Goal: Browse casually: Explore the website without a specific task or goal

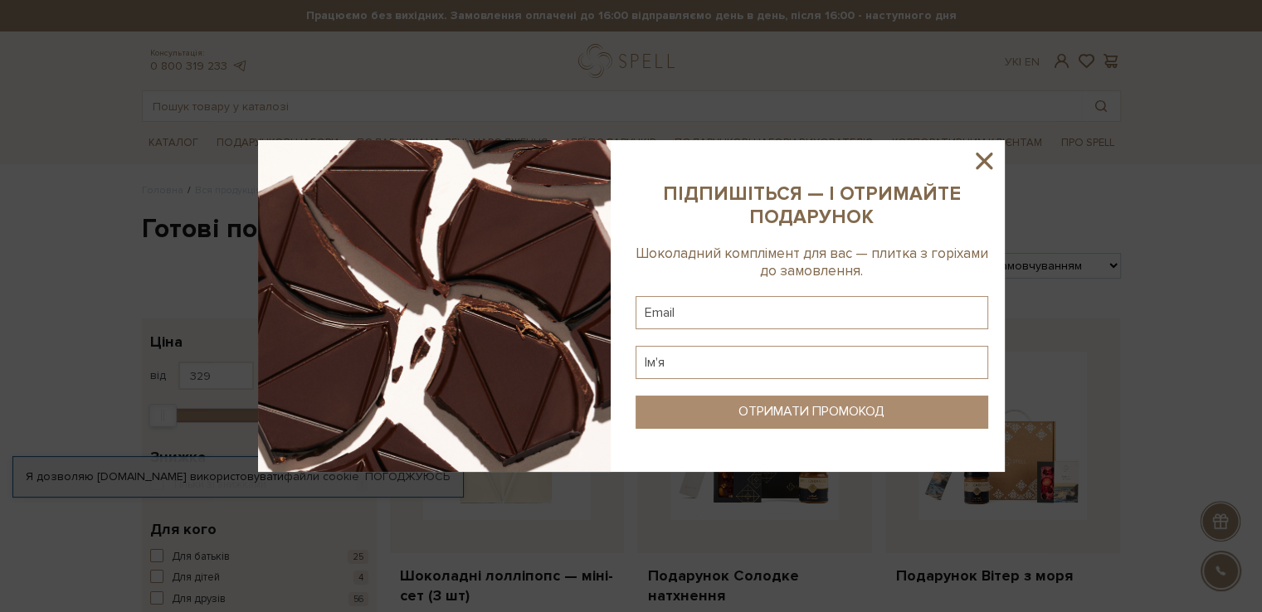
click at [983, 157] on icon at bounding box center [984, 161] width 28 height 28
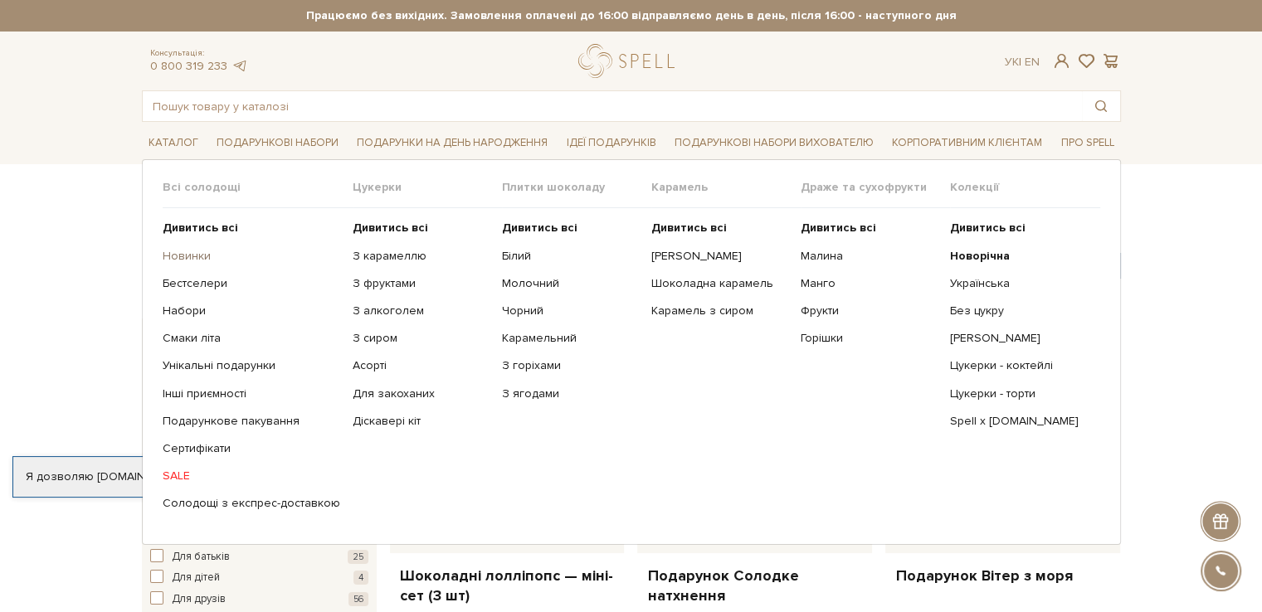
click at [196, 259] on link "Новинки" at bounding box center [252, 256] width 178 height 15
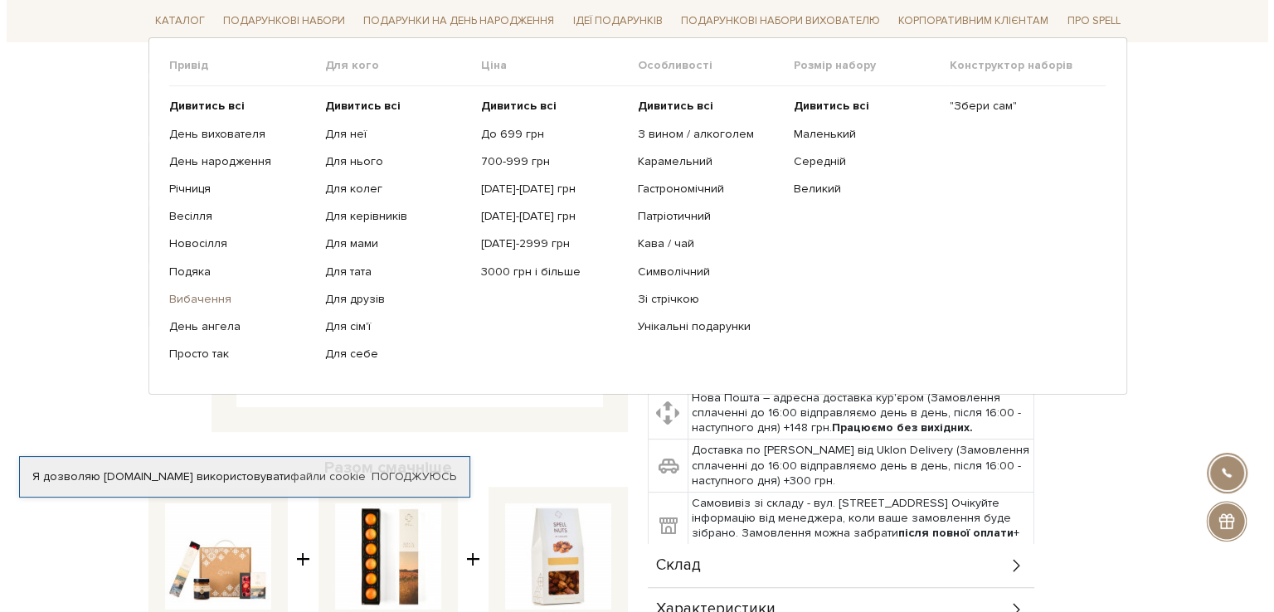
scroll to position [249, 0]
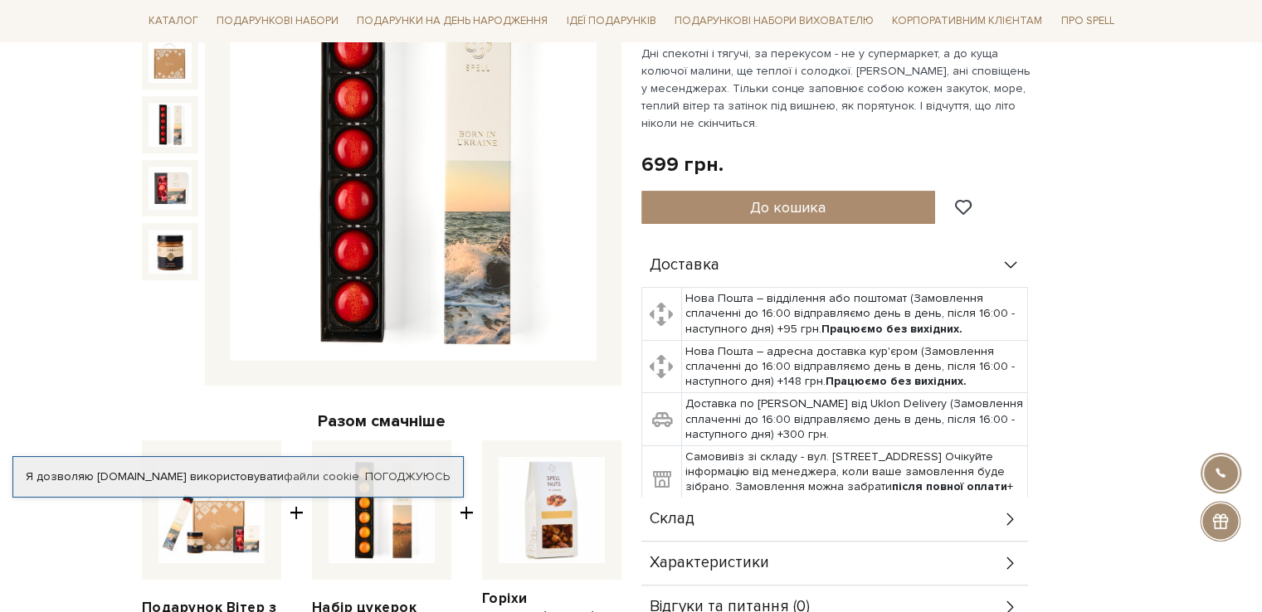
click at [173, 138] on img at bounding box center [169, 124] width 43 height 43
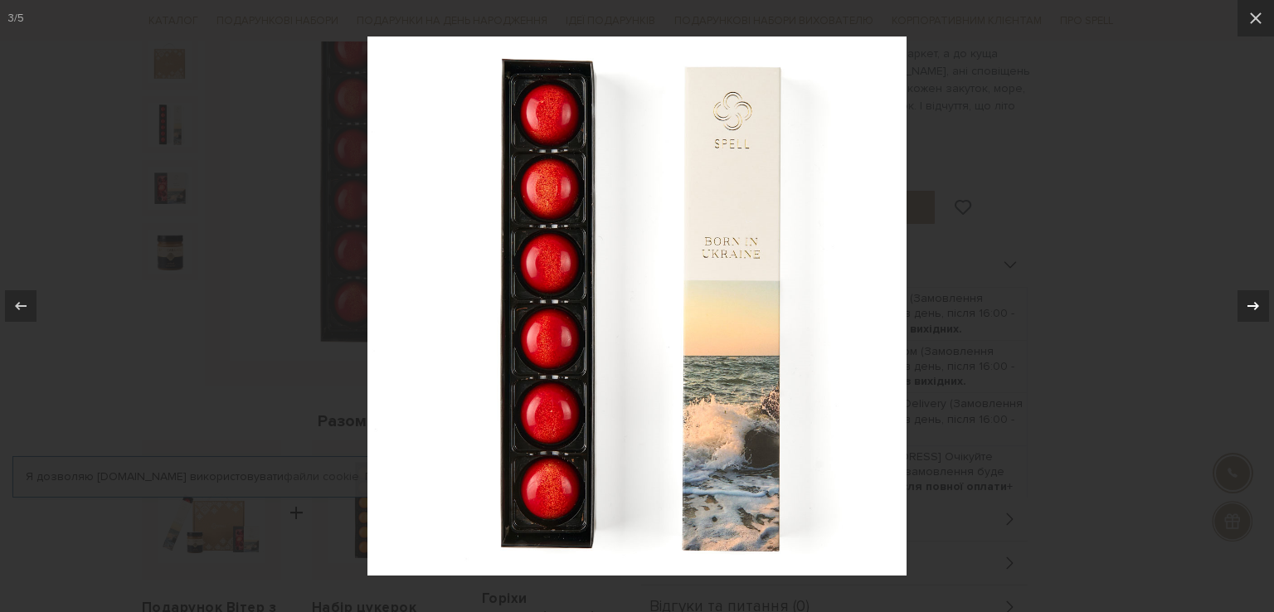
click at [1261, 293] on div at bounding box center [1254, 306] width 32 height 32
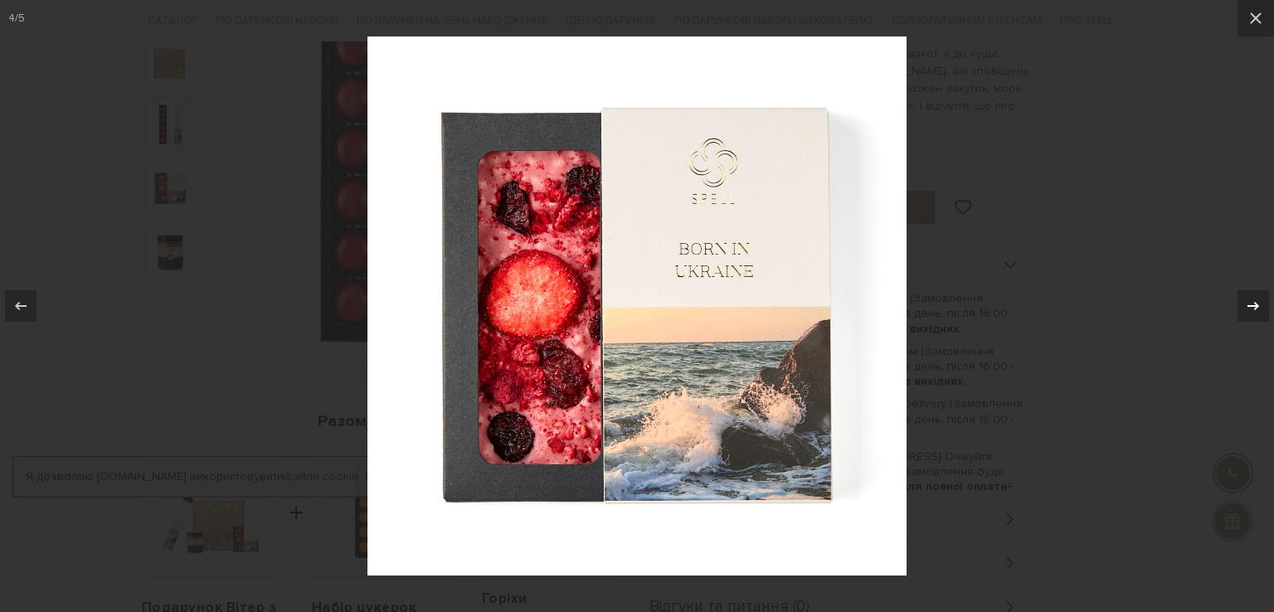
click at [1261, 293] on div at bounding box center [1254, 306] width 32 height 32
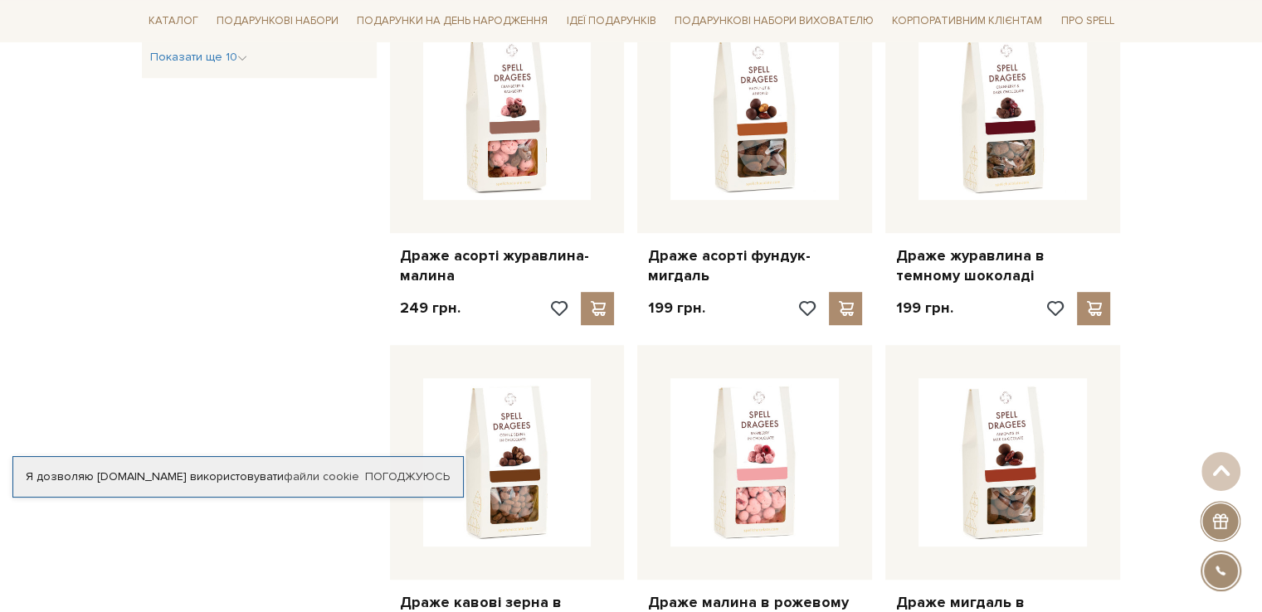
scroll to position [996, 0]
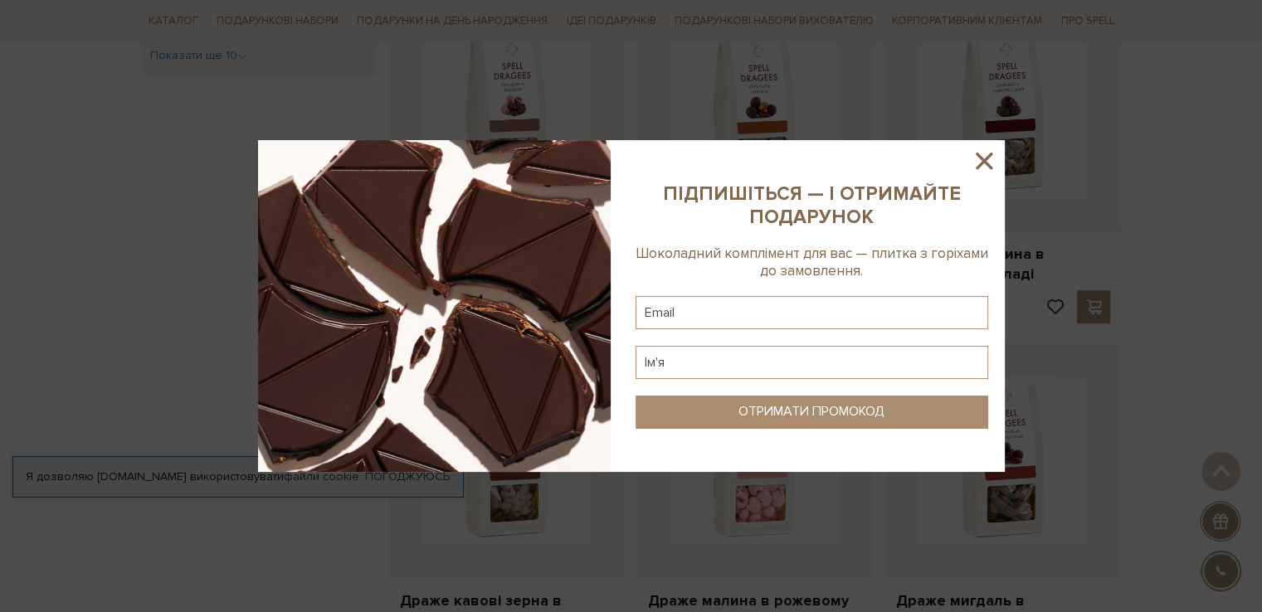
click at [989, 156] on icon at bounding box center [984, 161] width 17 height 17
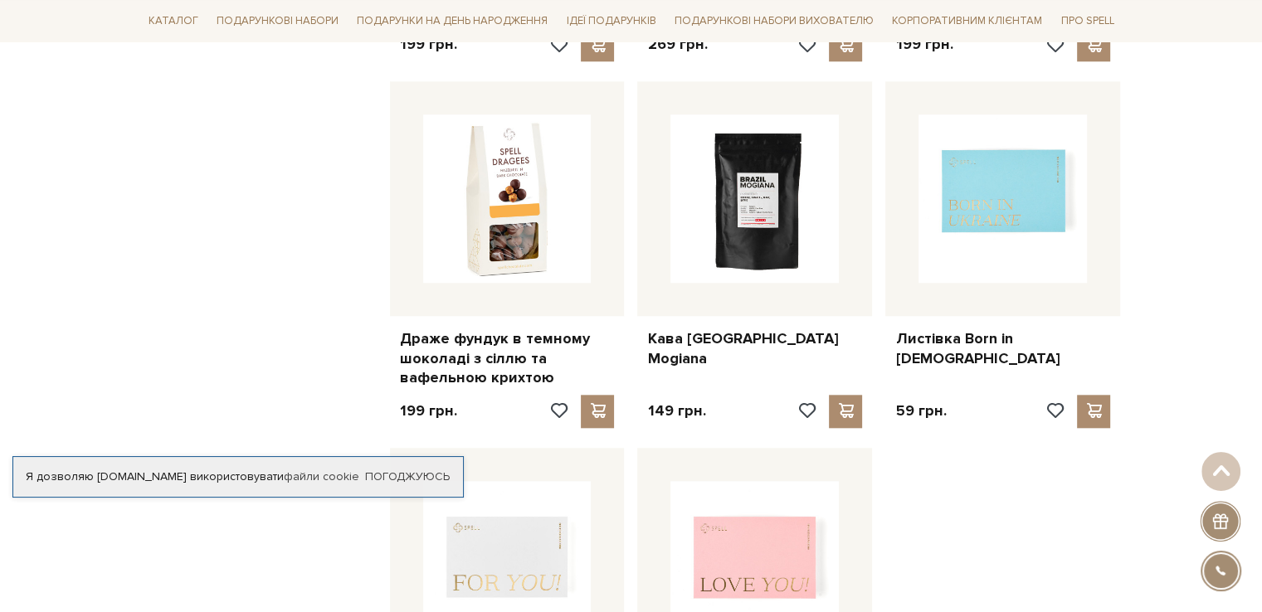
scroll to position [1742, 0]
